Goal: Subscribe to service/newsletter

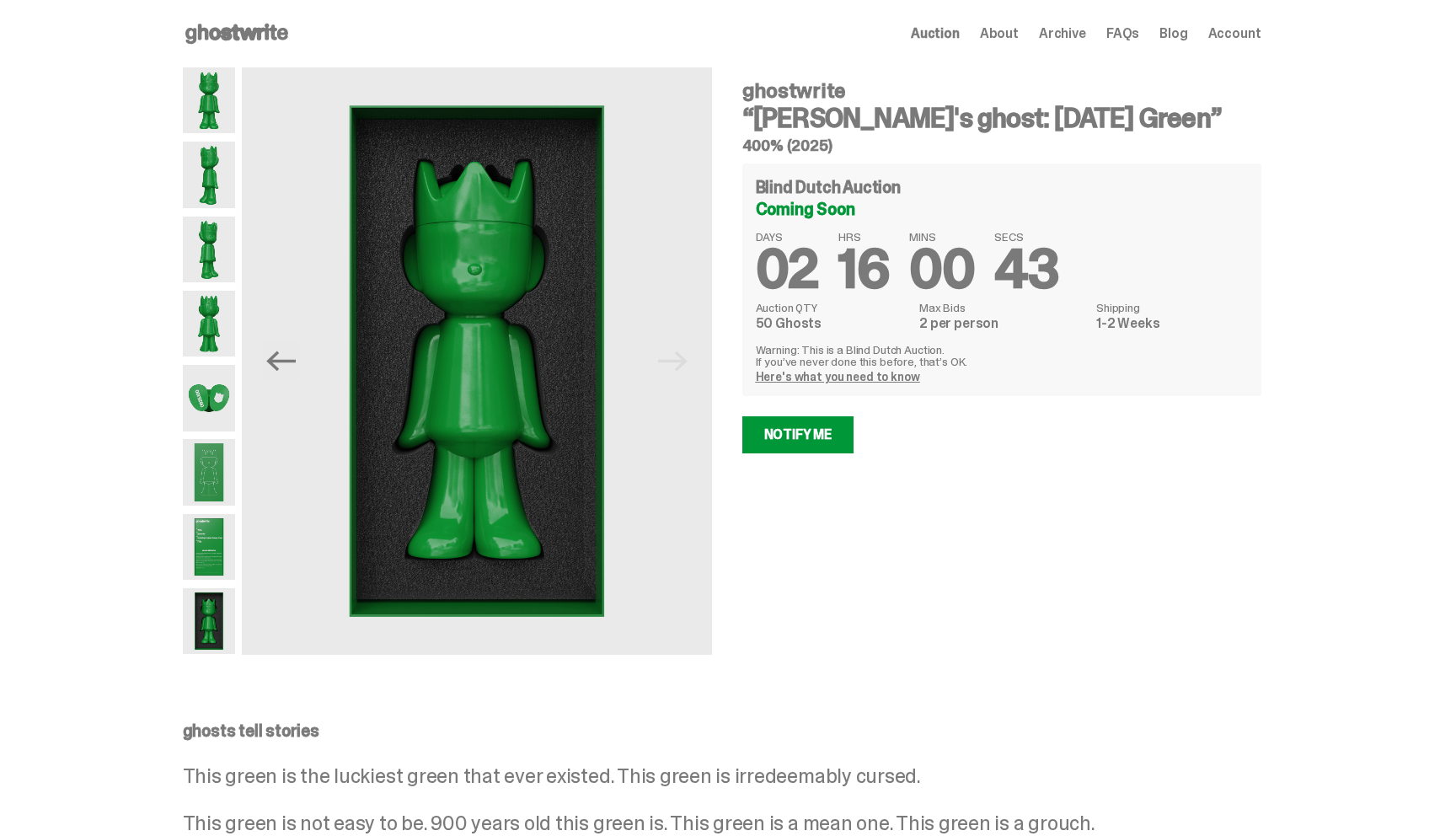
click at [203, 28] on icon at bounding box center [237, 34] width 108 height 27
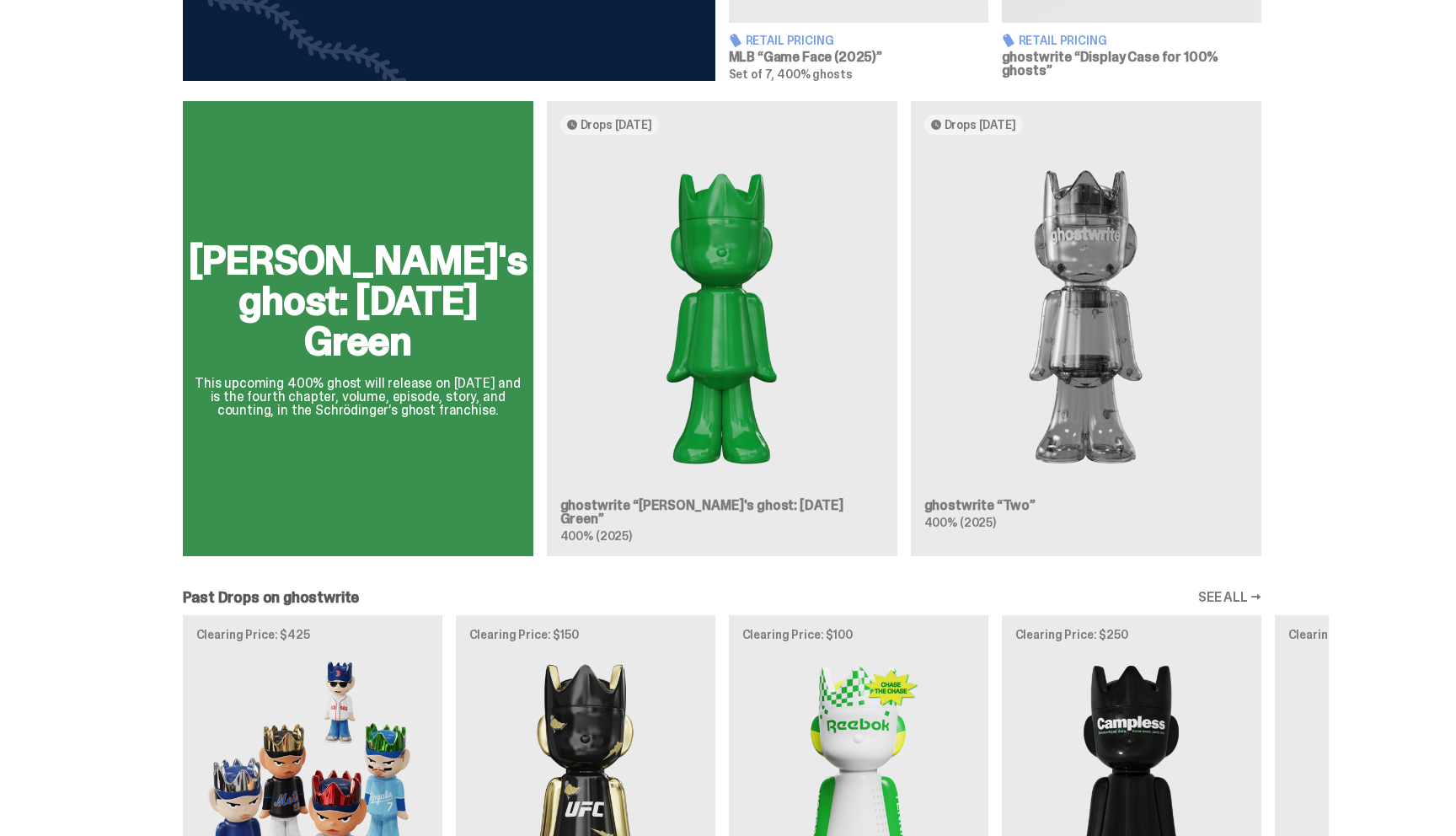
scroll to position [939, 0]
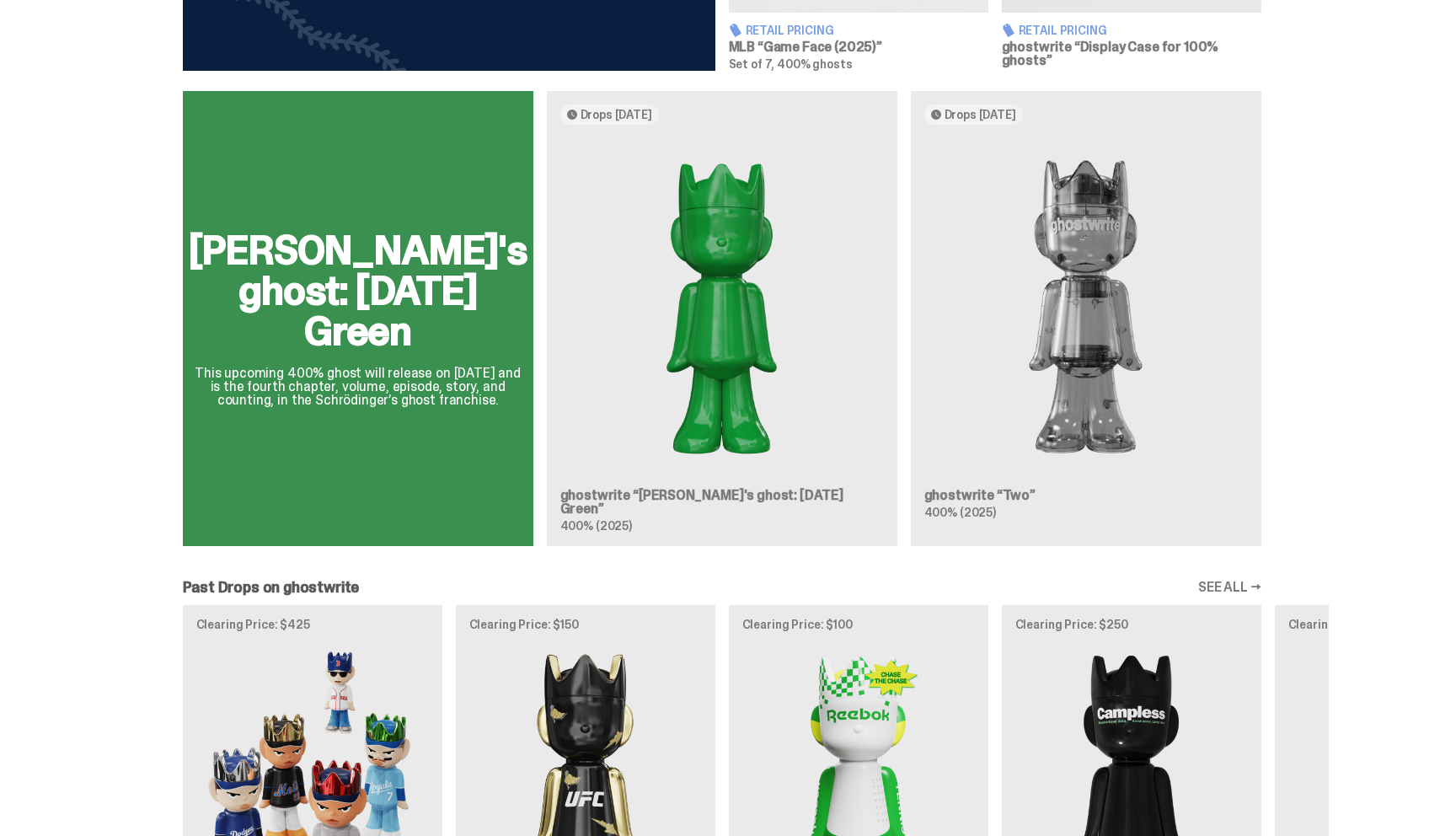
click at [1079, 301] on div "[PERSON_NAME]'s ghost: [DATE] Green This upcoming 400% ghost will release on [D…" at bounding box center [722, 326] width 1214 height 469
click at [973, 490] on div "[PERSON_NAME]'s ghost: [DATE] Green This upcoming 400% ghost will release on [D…" at bounding box center [722, 326] width 1214 height 469
click at [972, 498] on div "[PERSON_NAME]'s ghost: [DATE] Green This upcoming 400% ghost will release on [D…" at bounding box center [722, 326] width 1214 height 469
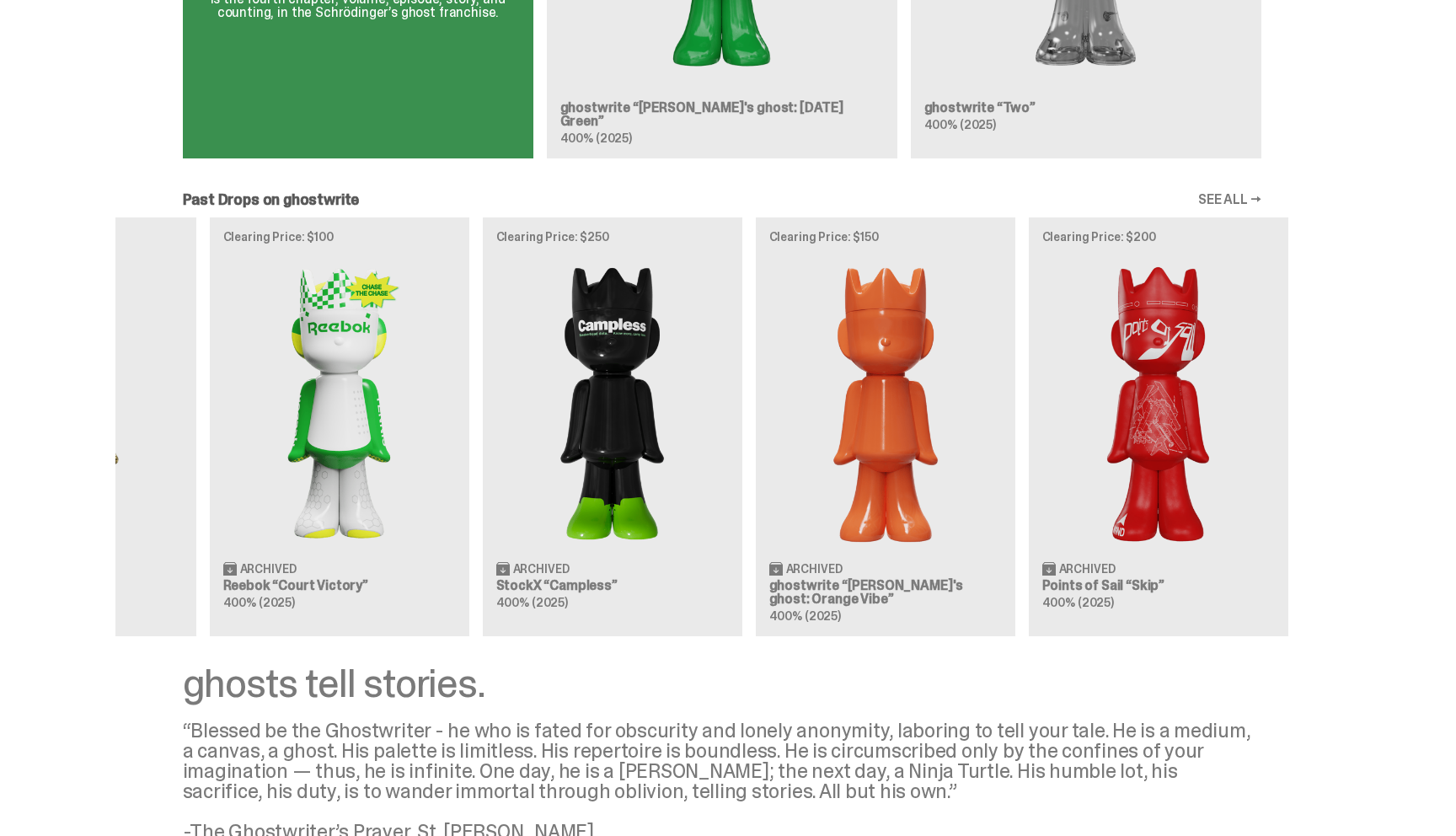
scroll to position [0, 524]
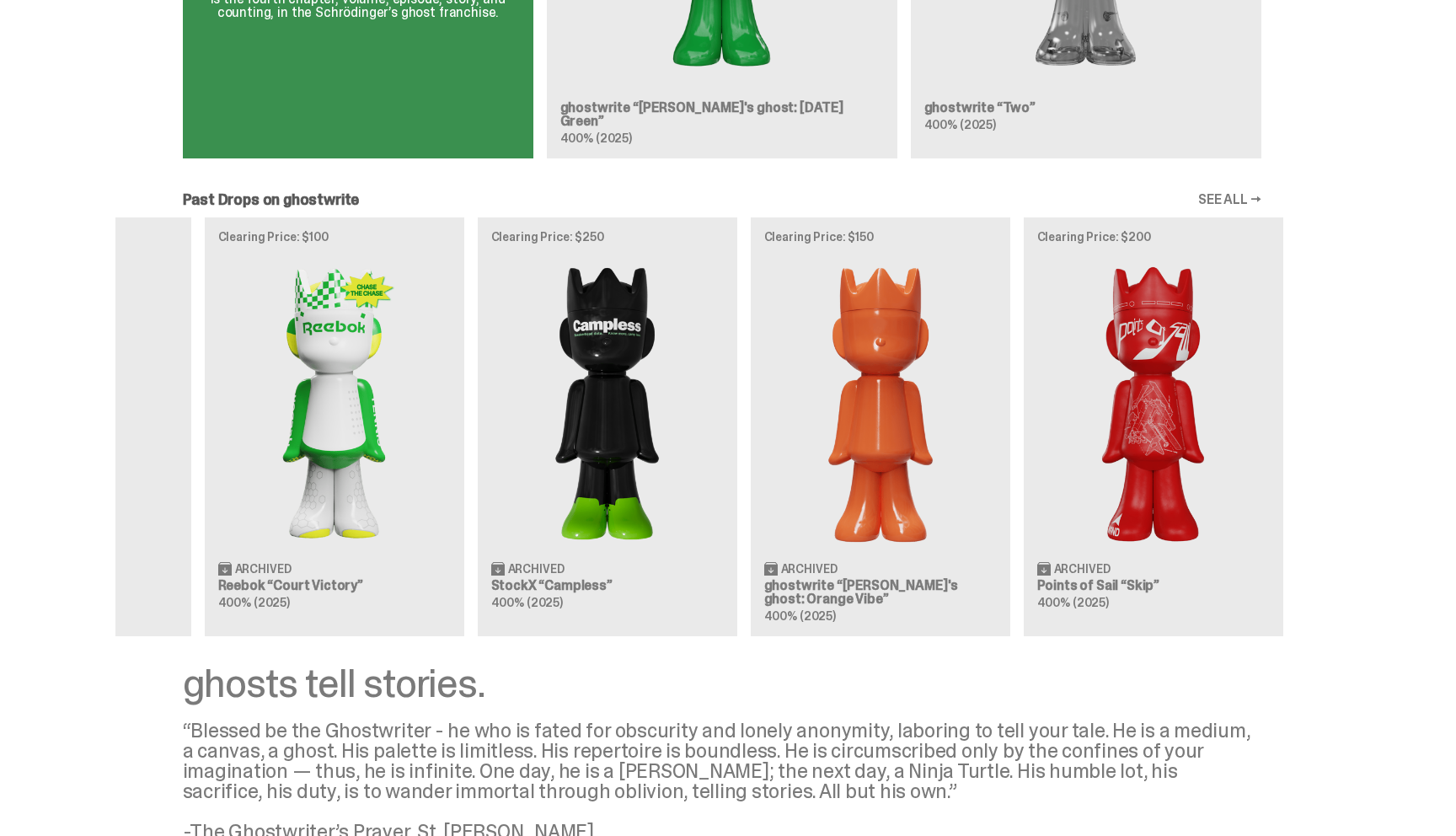
click at [909, 573] on div "Clearing Price: $425 Archived MLB “Game Face (2025)” Blind Box, 100% ghosts Cle…" at bounding box center [722, 426] width 1214 height 418
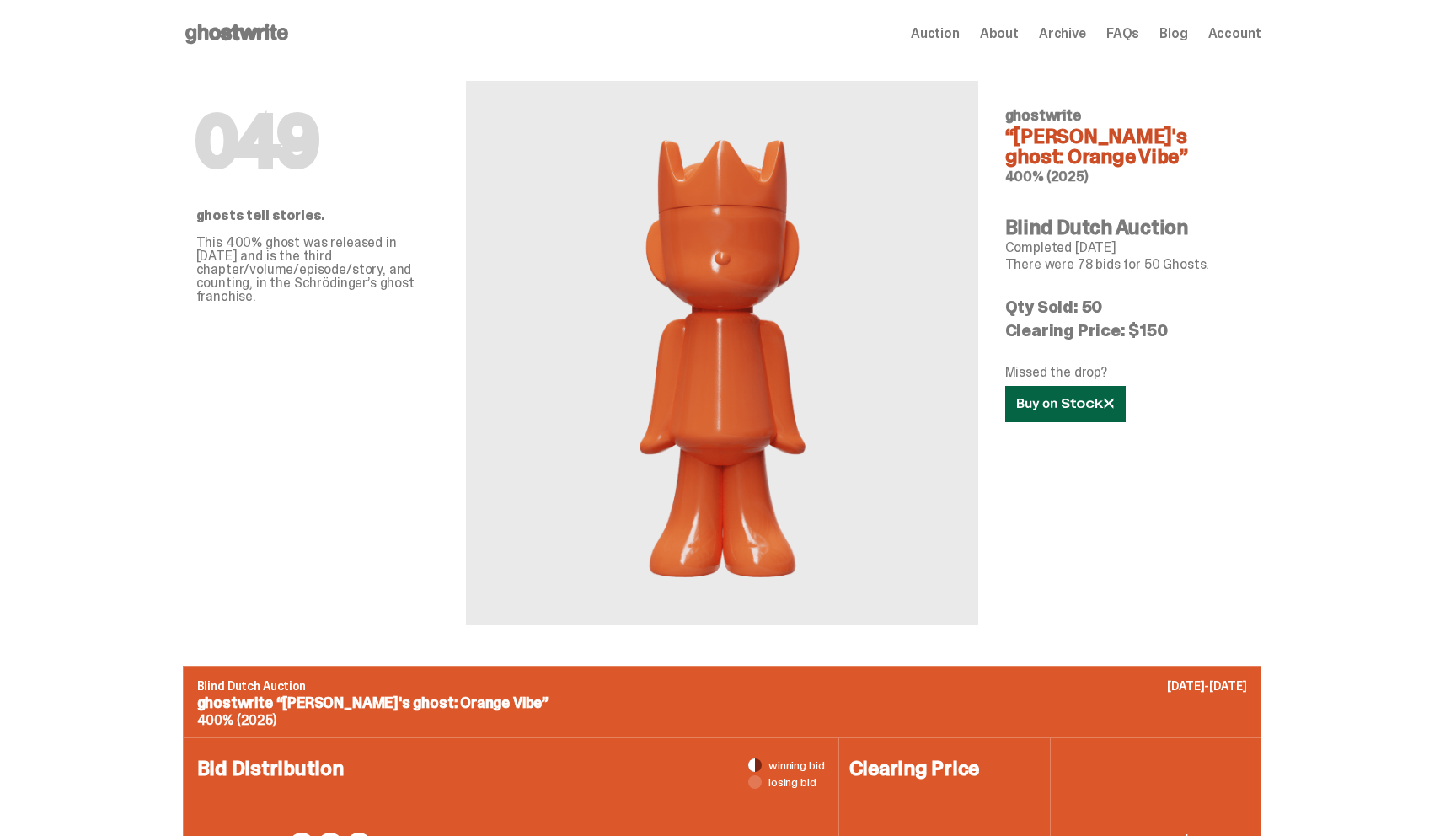
click at [1094, 417] on link at bounding box center [1065, 404] width 120 height 37
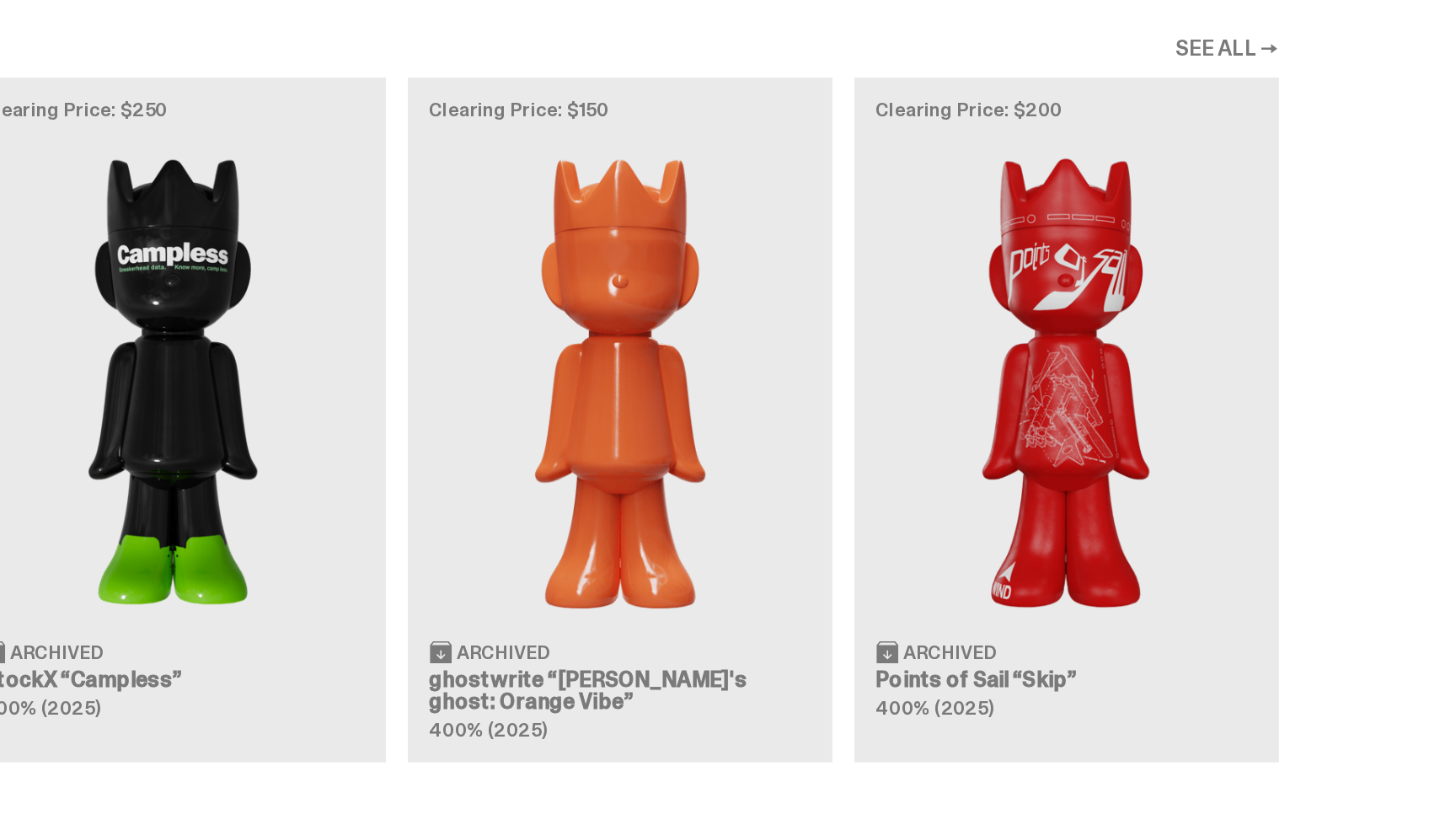
scroll to position [1219, 0]
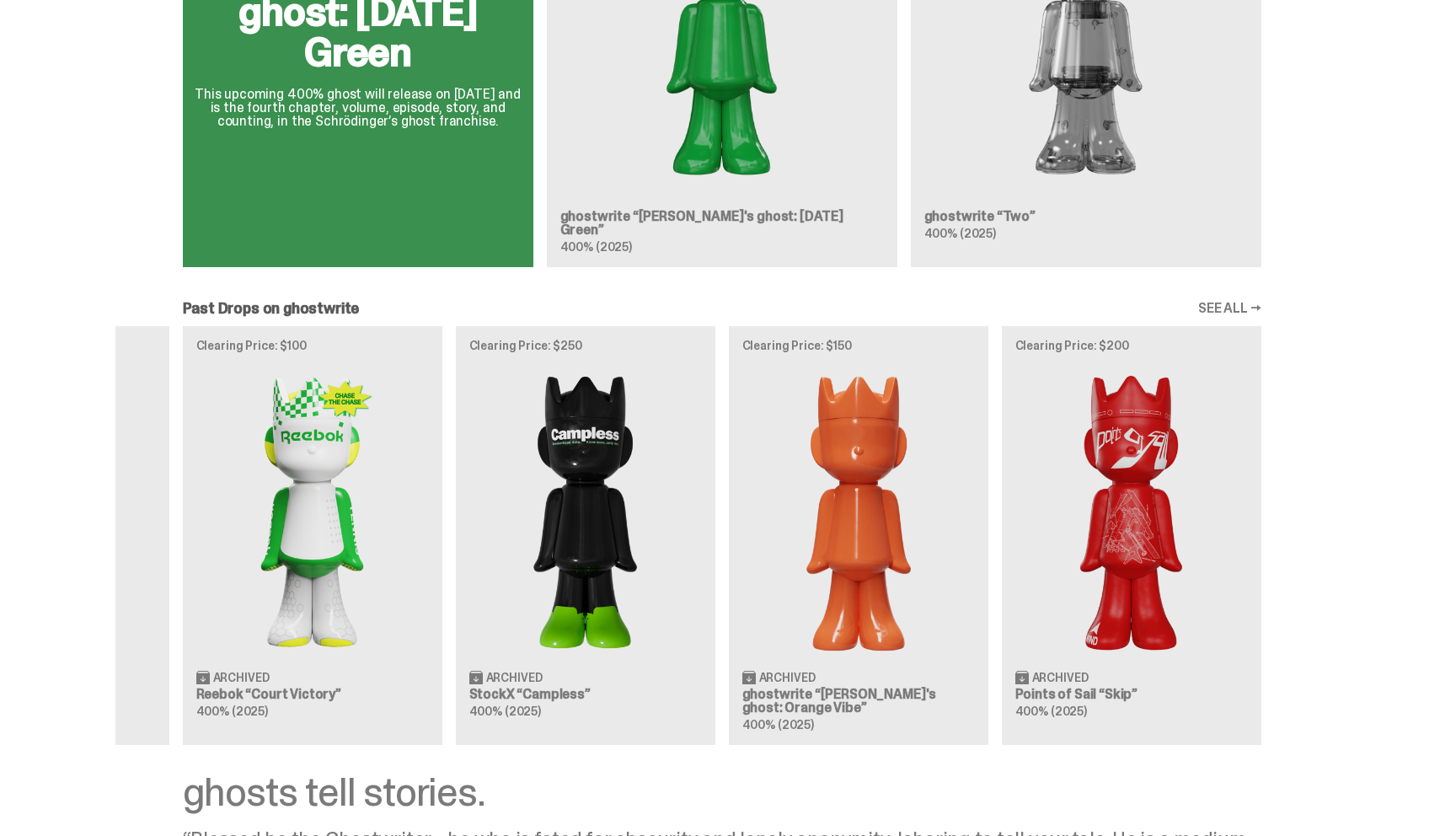
click at [1132, 499] on div "Clearing Price: $425 Archived MLB “Game Face (2025)” Blind Box, 100% ghosts Cle…" at bounding box center [722, 535] width 1214 height 418
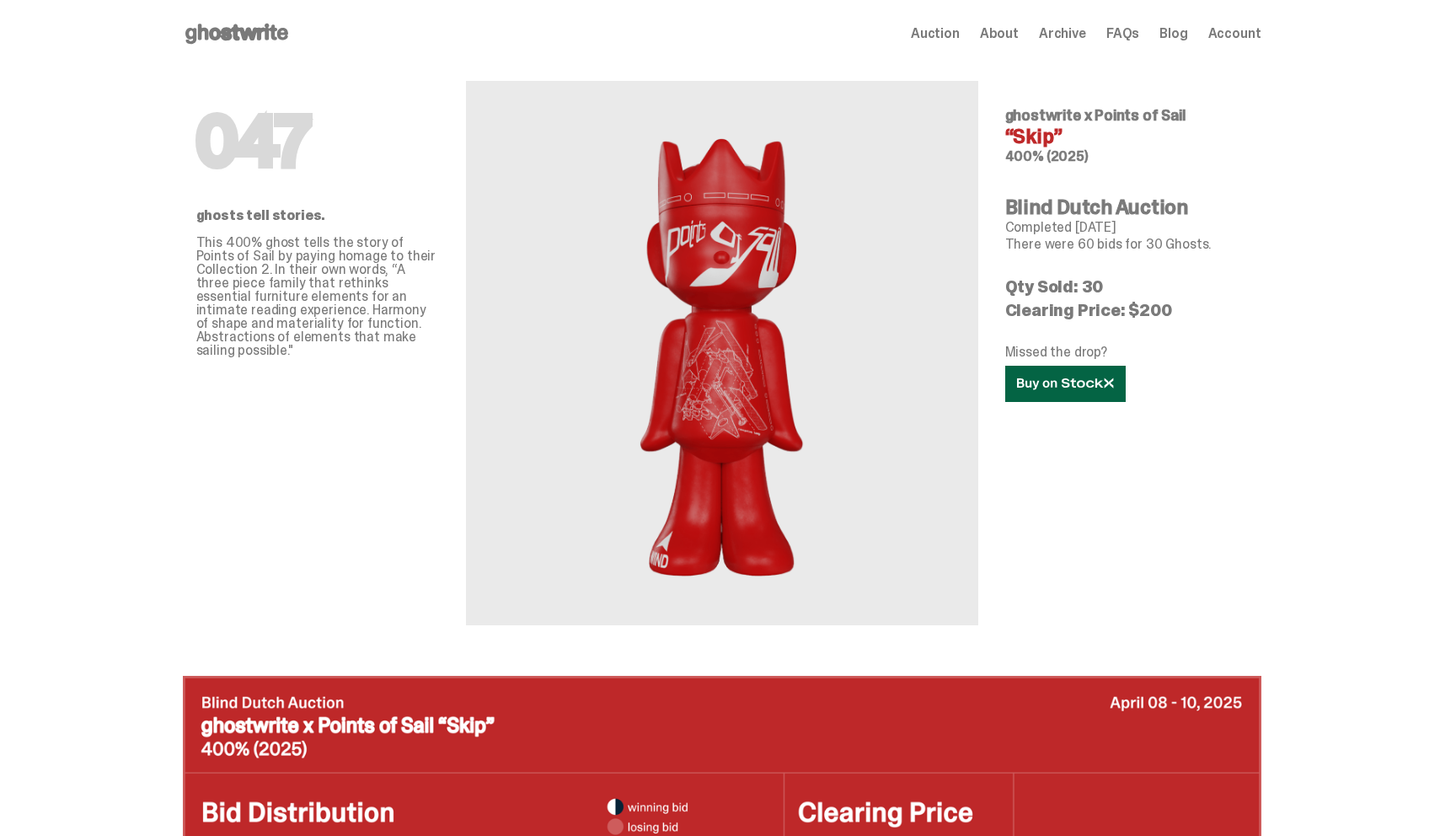
click at [1091, 397] on link at bounding box center [1065, 383] width 120 height 37
click at [236, 42] on icon at bounding box center [237, 34] width 108 height 27
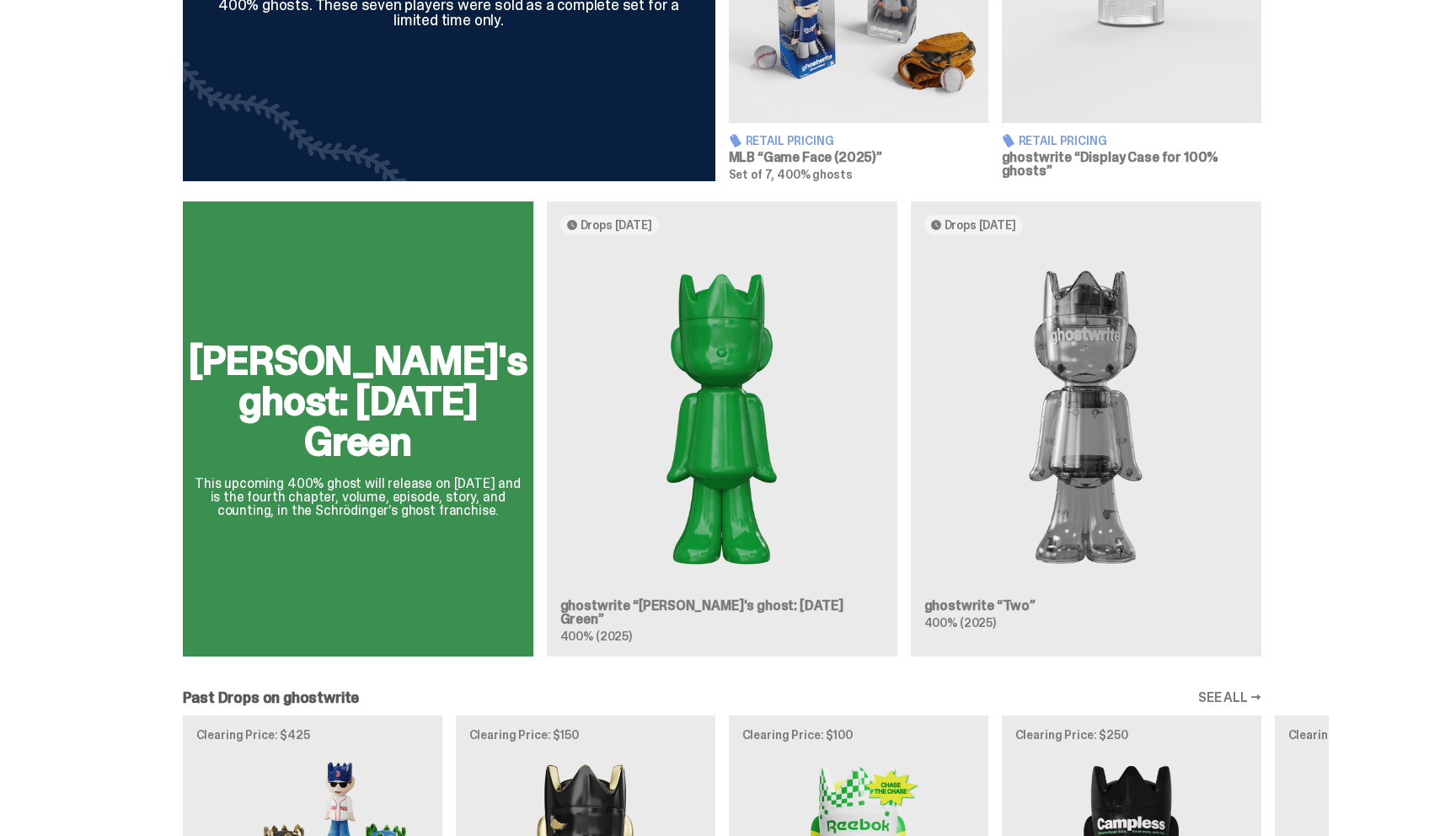
scroll to position [867, 0]
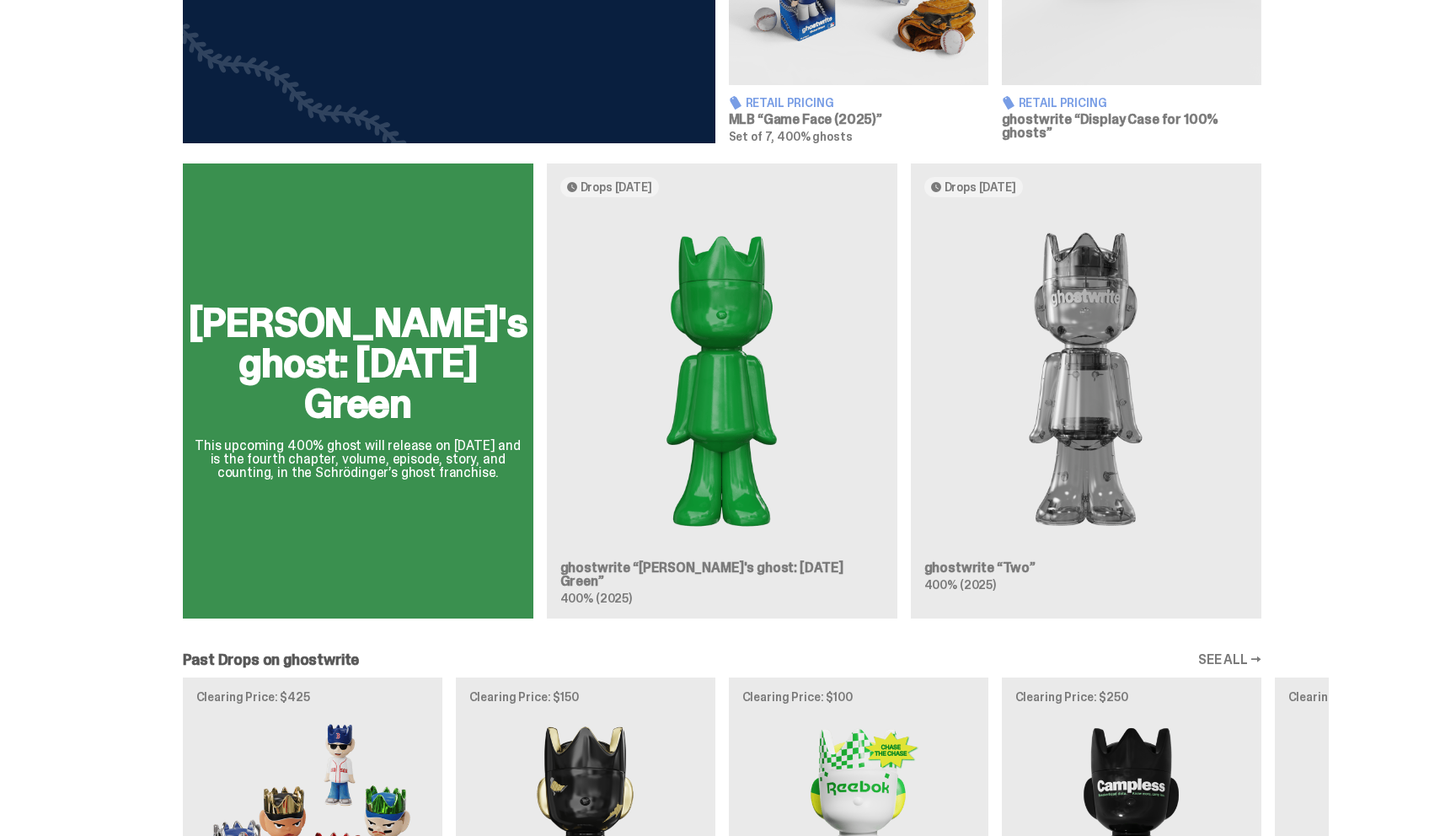
click at [1076, 350] on div "[PERSON_NAME]'s ghost: [DATE] Green This upcoming 400% ghost will release on [D…" at bounding box center [722, 398] width 1214 height 469
click at [1103, 328] on div "[PERSON_NAME]'s ghost: [DATE] Green This upcoming 400% ghost will release on [D…" at bounding box center [722, 398] width 1214 height 469
click at [988, 574] on div "[PERSON_NAME]'s ghost: [DATE] Green This upcoming 400% ghost will release on [D…" at bounding box center [722, 398] width 1214 height 469
click at [991, 569] on div "[PERSON_NAME]'s ghost: [DATE] Green This upcoming 400% ghost will release on [D…" at bounding box center [722, 398] width 1214 height 469
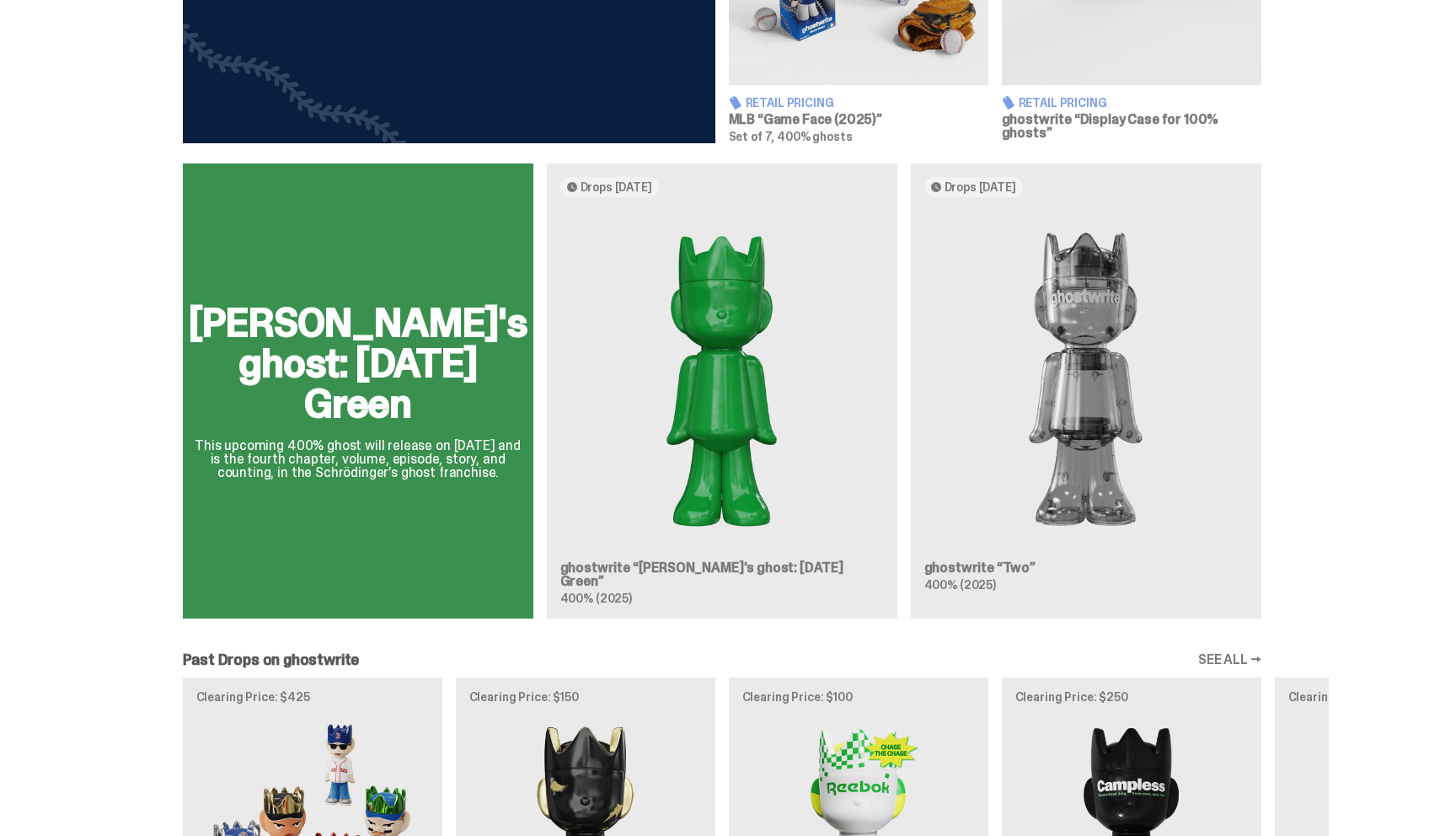
click at [991, 569] on div "[PERSON_NAME]'s ghost: [DATE] Green This upcoming 400% ghost will release on [D…" at bounding box center [722, 398] width 1214 height 469
click at [991, 181] on div "[PERSON_NAME]'s ghost: [DATE] Green This upcoming 400% ghost will release on [D…" at bounding box center [722, 398] width 1214 height 469
click at [1073, 308] on div "[PERSON_NAME]'s ghost: [DATE] Green This upcoming 400% ghost will release on [D…" at bounding box center [722, 398] width 1214 height 469
click at [672, 567] on div "[PERSON_NAME]'s ghost: [DATE] Green This upcoming 400% ghost will release on [D…" at bounding box center [722, 398] width 1214 height 469
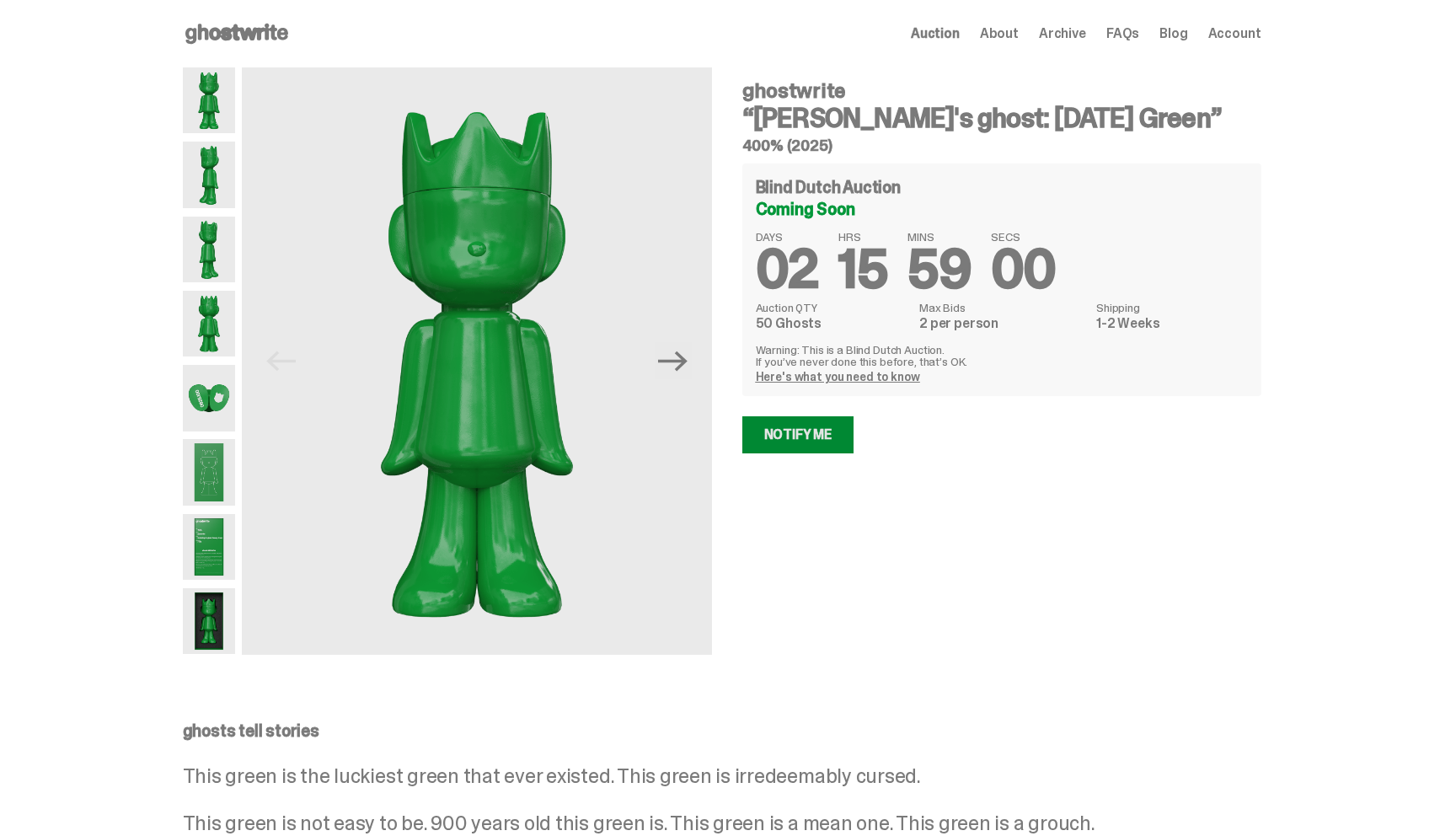
click at [795, 441] on link "Notify Me" at bounding box center [799, 435] width 112 height 37
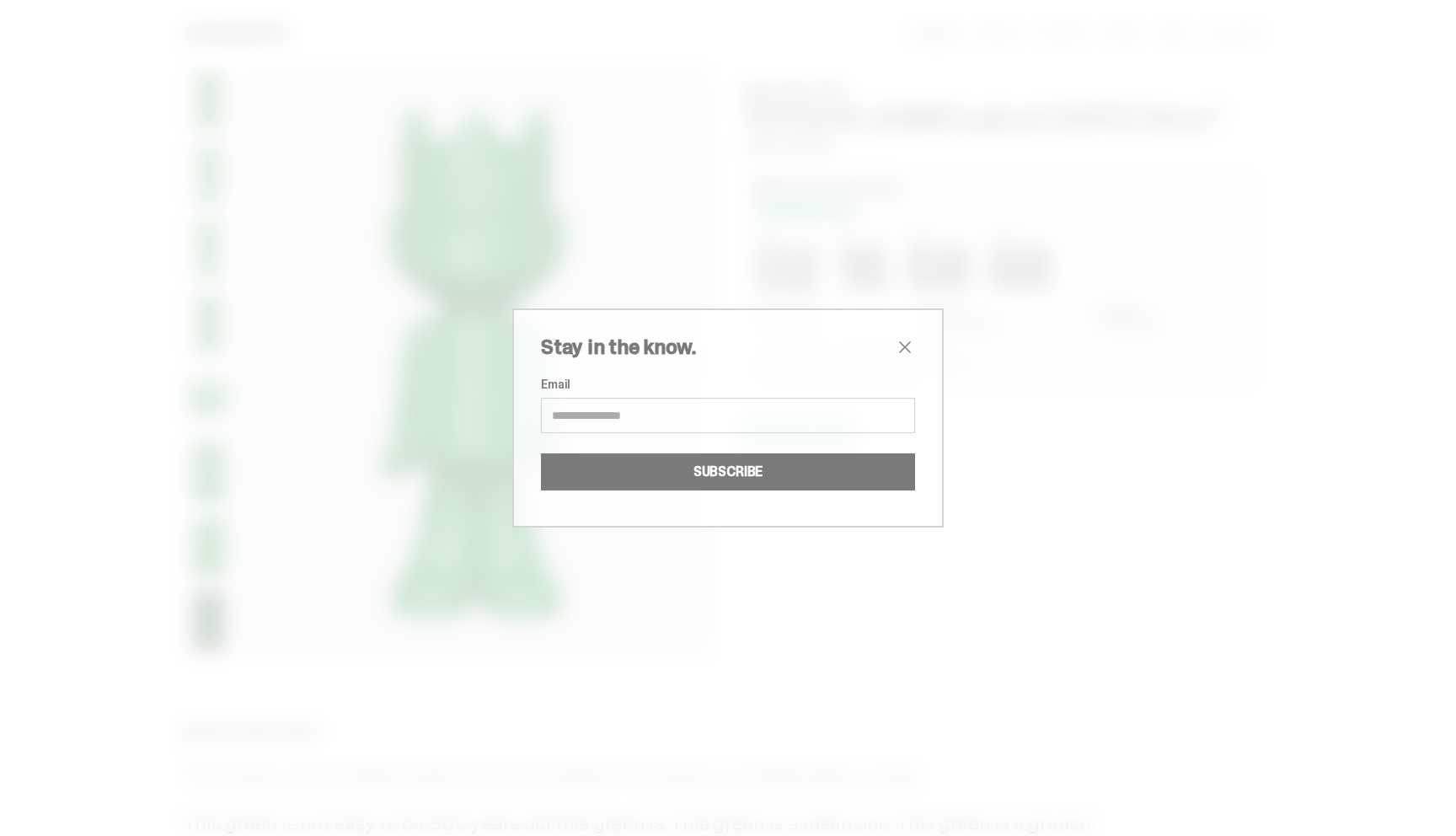
click at [700, 413] on input "Email" at bounding box center [728, 416] width 374 height 36
type input "**********"
click at [702, 477] on button "SUBSCRIBE" at bounding box center [728, 472] width 374 height 37
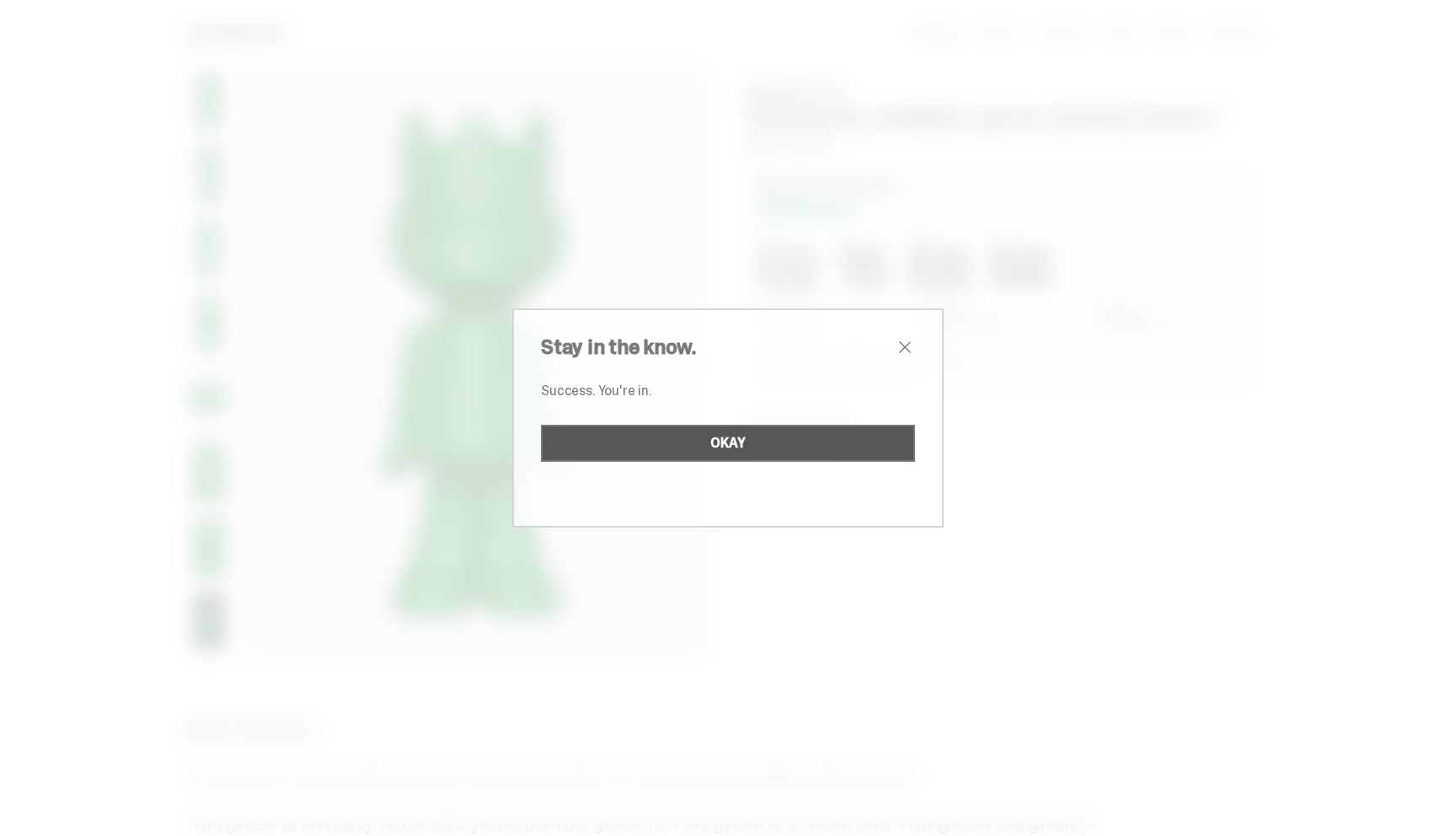
click at [782, 443] on button "OKAY" at bounding box center [728, 444] width 374 height 37
